Goal: Check status: Check status

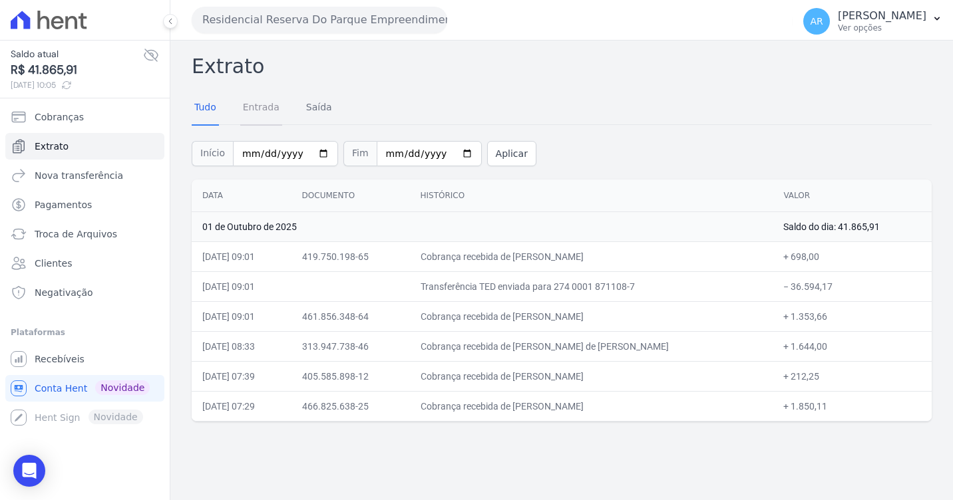
click at [264, 107] on link "Entrada" at bounding box center [261, 108] width 42 height 35
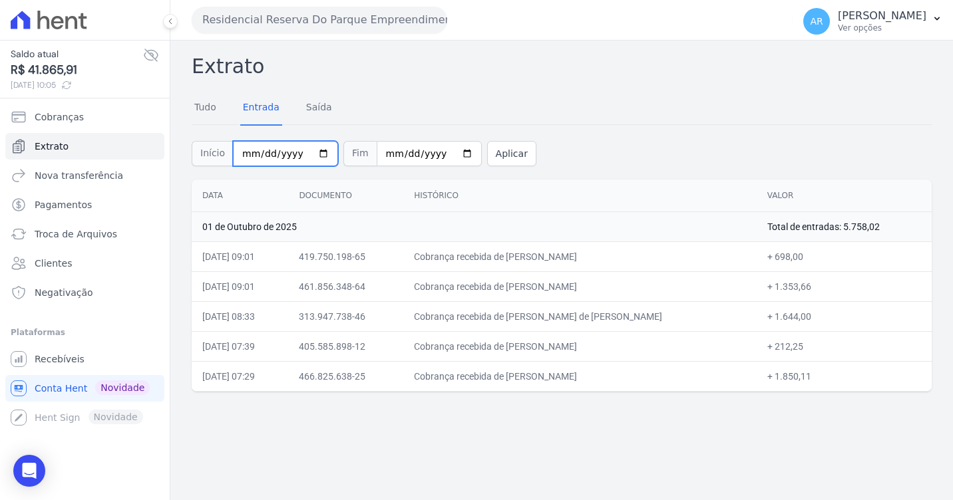
click at [311, 145] on input "[DATE]" at bounding box center [285, 153] width 105 height 25
click at [314, 159] on input "[DATE]" at bounding box center [285, 153] width 105 height 25
type input "[DATE]"
click at [506, 157] on button "Aplicar" at bounding box center [511, 153] width 49 height 25
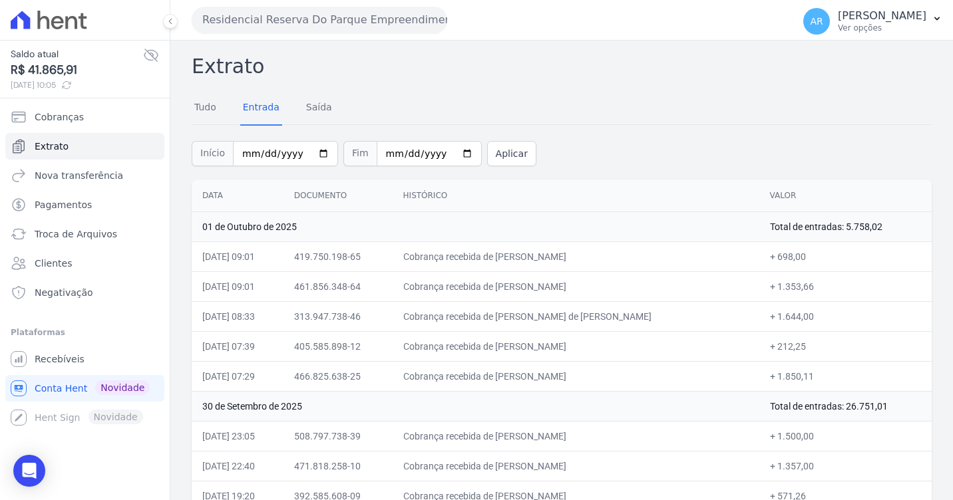
click at [620, 188] on th "Histórico" at bounding box center [575, 196] width 367 height 33
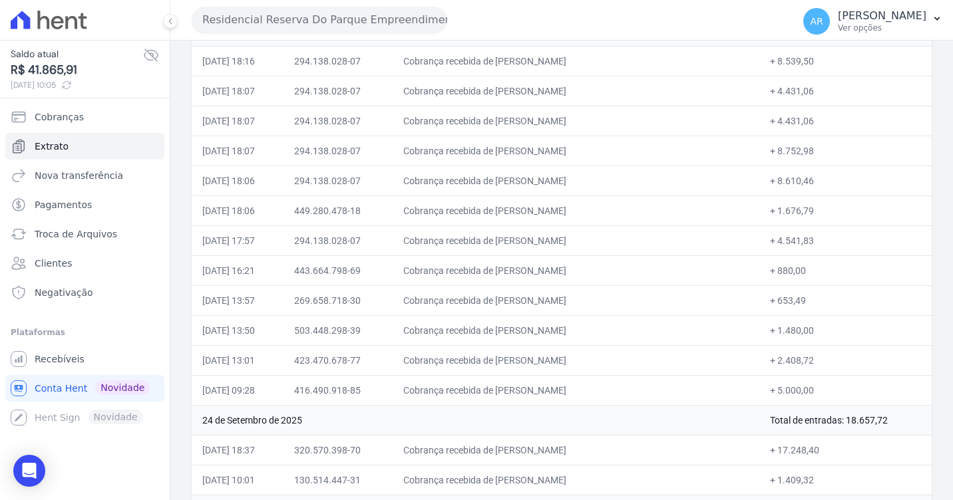
scroll to position [1596, 0]
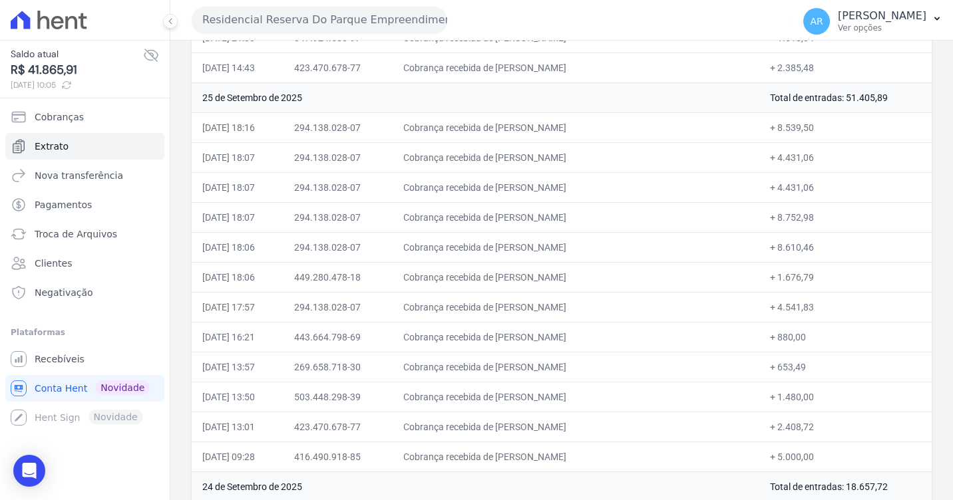
click at [671, 316] on td "Cobrança recebida de [PERSON_NAME]" at bounding box center [575, 307] width 367 height 30
drag, startPoint x: 583, startPoint y: 120, endPoint x: 599, endPoint y: 253, distance: 133.4
